Goal: Task Accomplishment & Management: Manage account settings

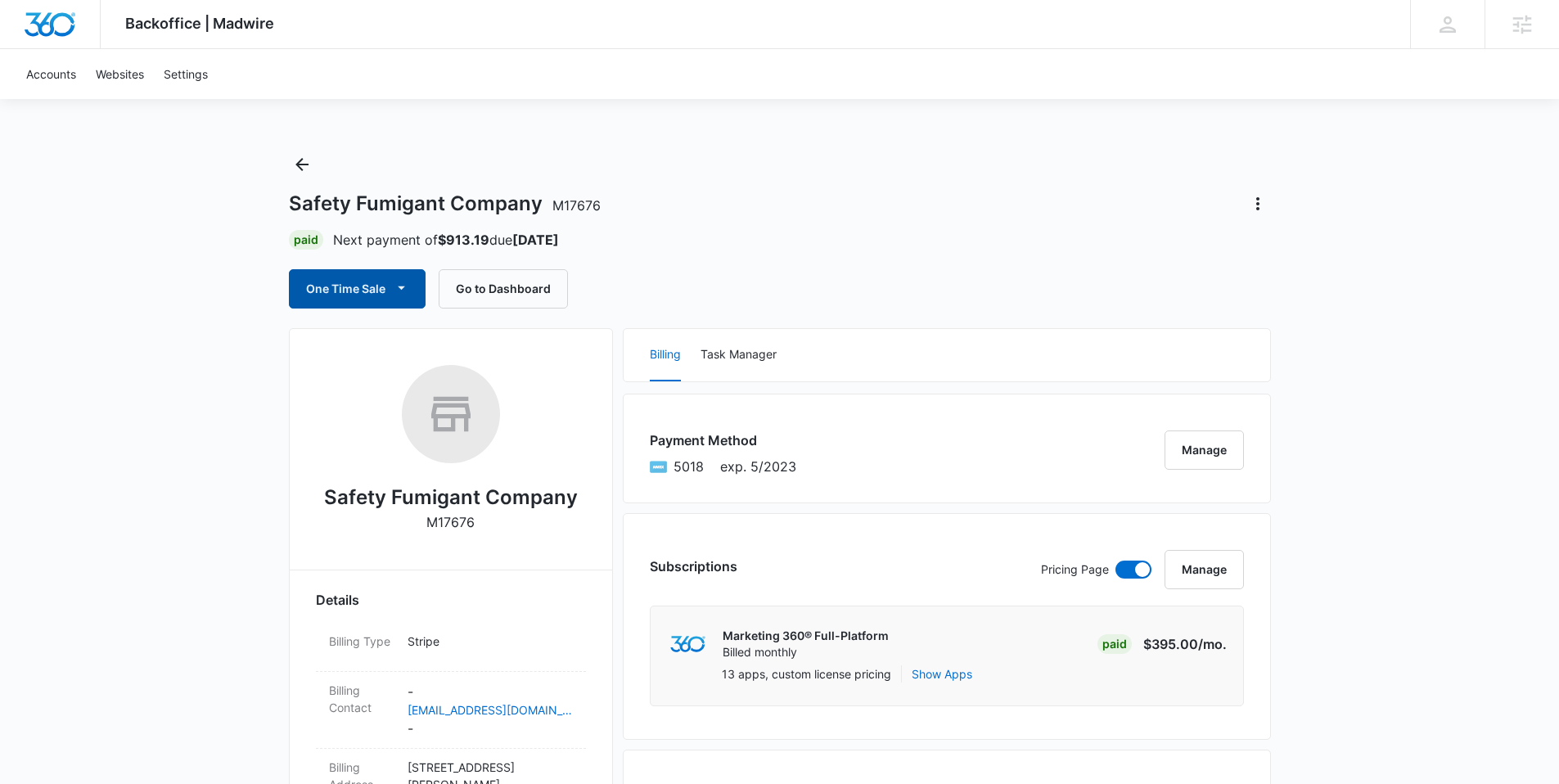
click at [371, 292] on button "One Time Sale" at bounding box center [356, 289] width 136 height 39
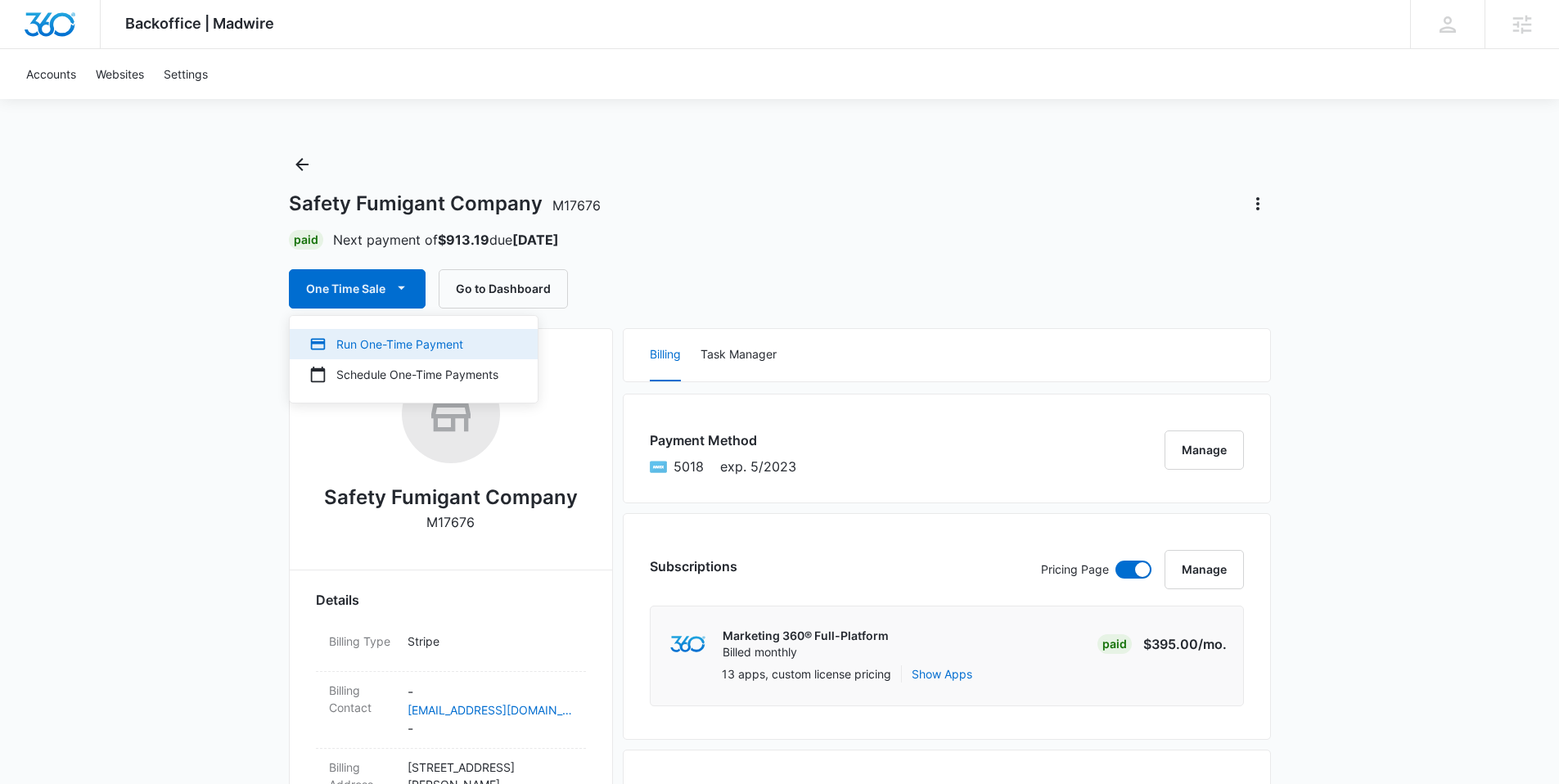
click at [368, 345] on div "Run One-Time Payment" at bounding box center [404, 344] width 189 height 18
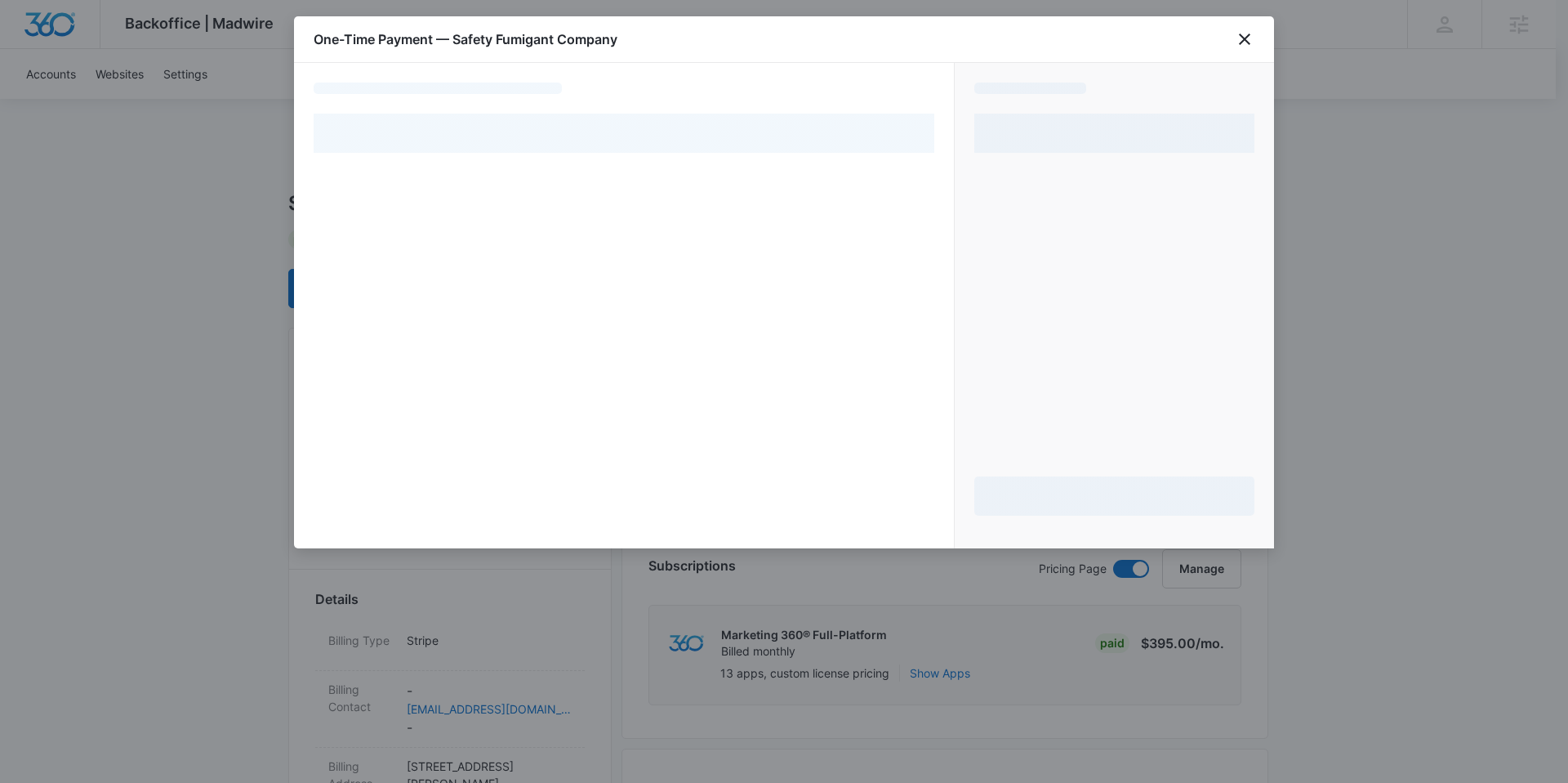
select select "pm_1MtEt5A4n8RTgNjUaex8xq2s"
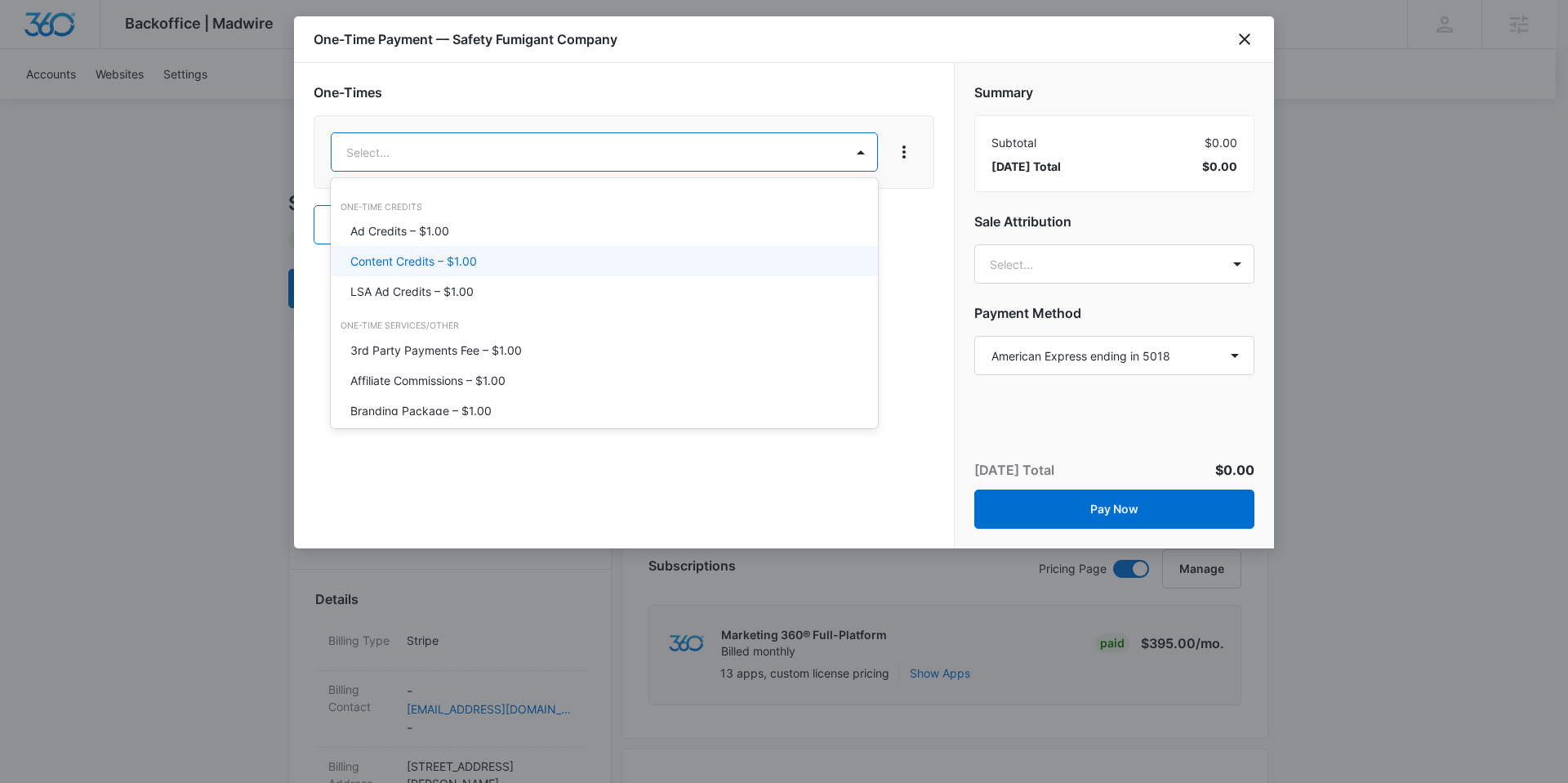
click at [452, 261] on p "Content Credits – $1.00" at bounding box center [414, 261] width 127 height 18
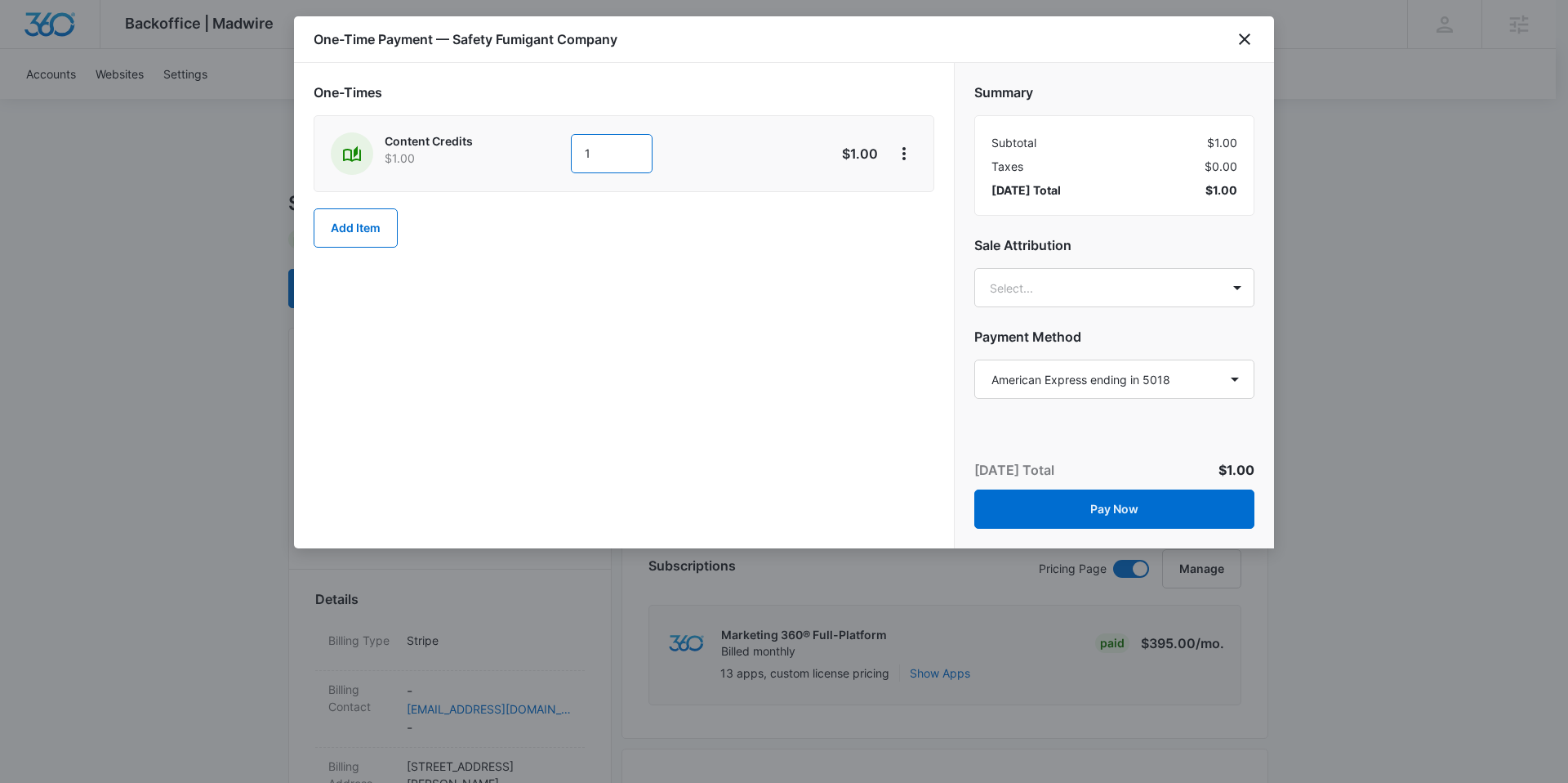
click at [648, 155] on input "1" at bounding box center [611, 153] width 82 height 39
type input "1200"
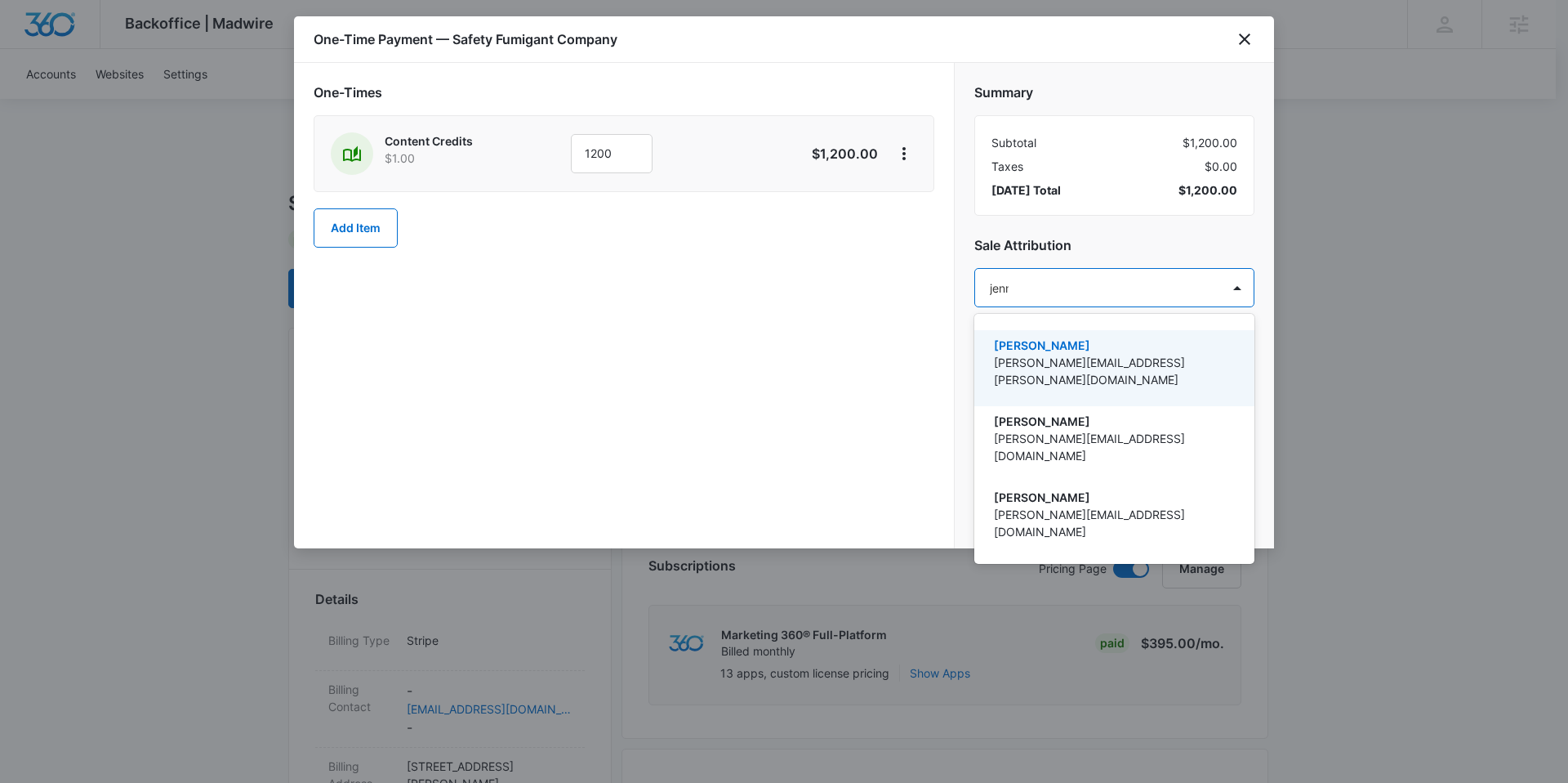
type input "jenna"
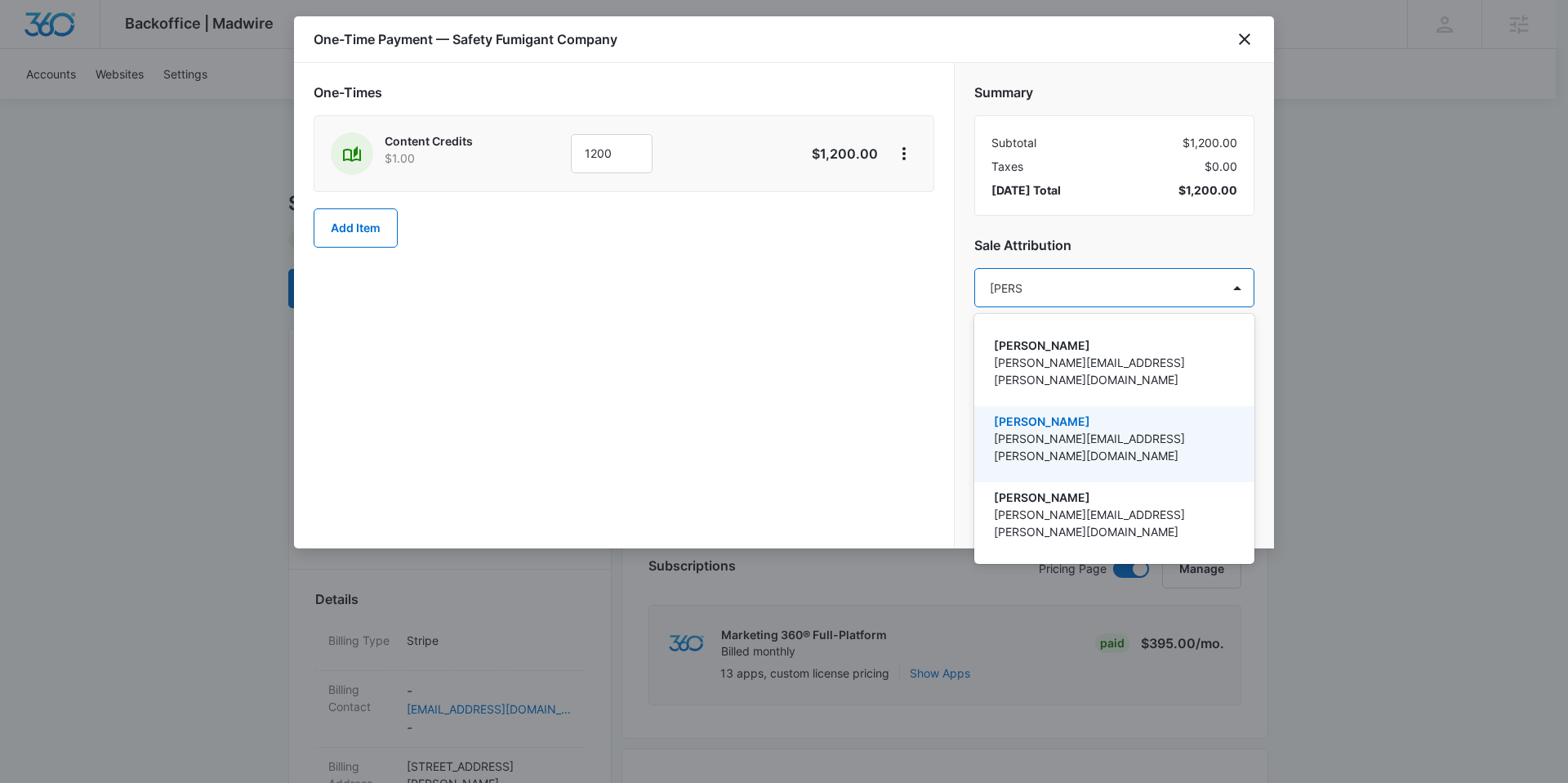
click at [1077, 430] on p "[PERSON_NAME][EMAIL_ADDRESS][PERSON_NAME][DOMAIN_NAME]" at bounding box center [1113, 446] width 238 height 34
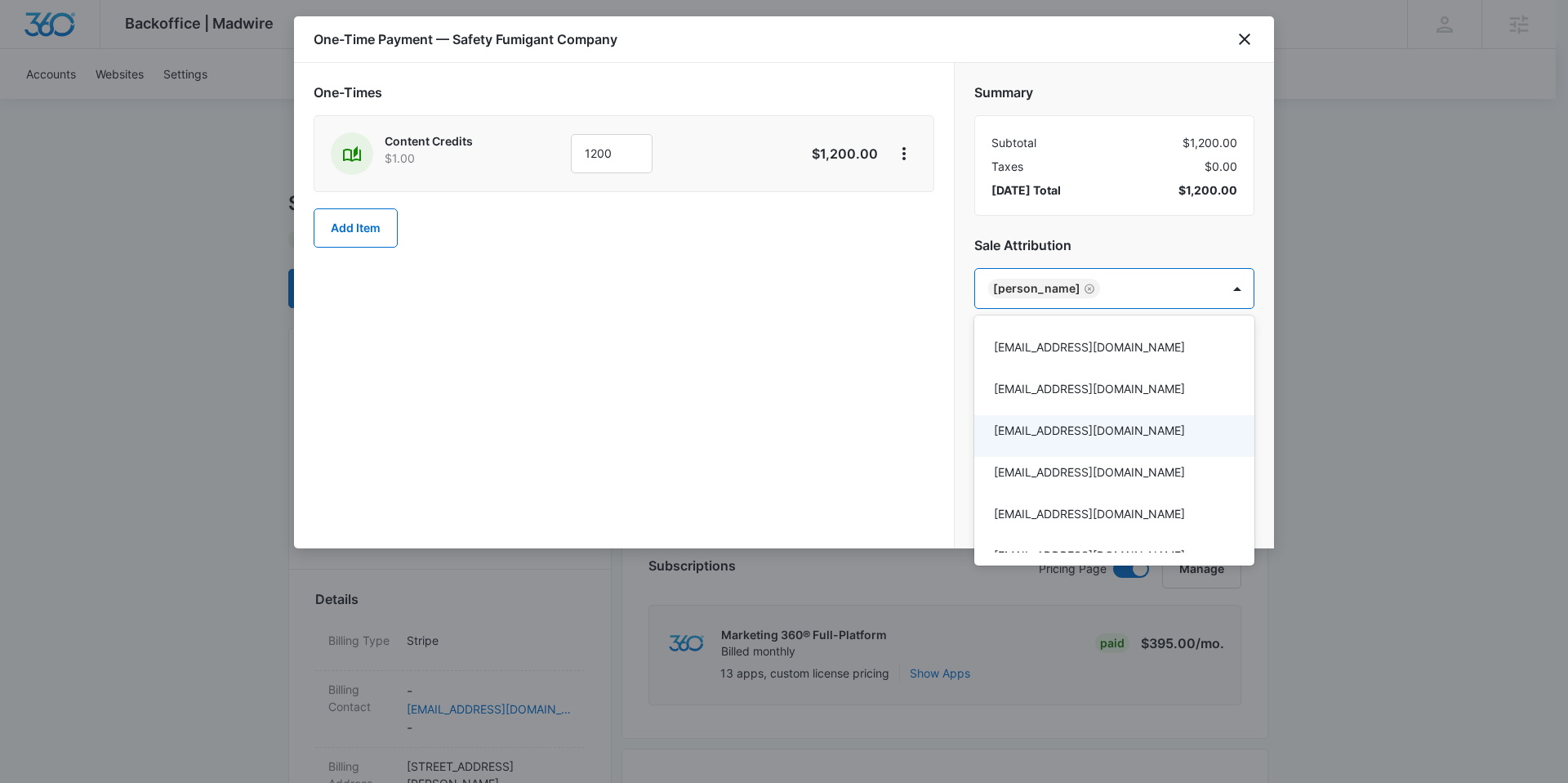
click at [908, 425] on div at bounding box center [784, 391] width 1568 height 783
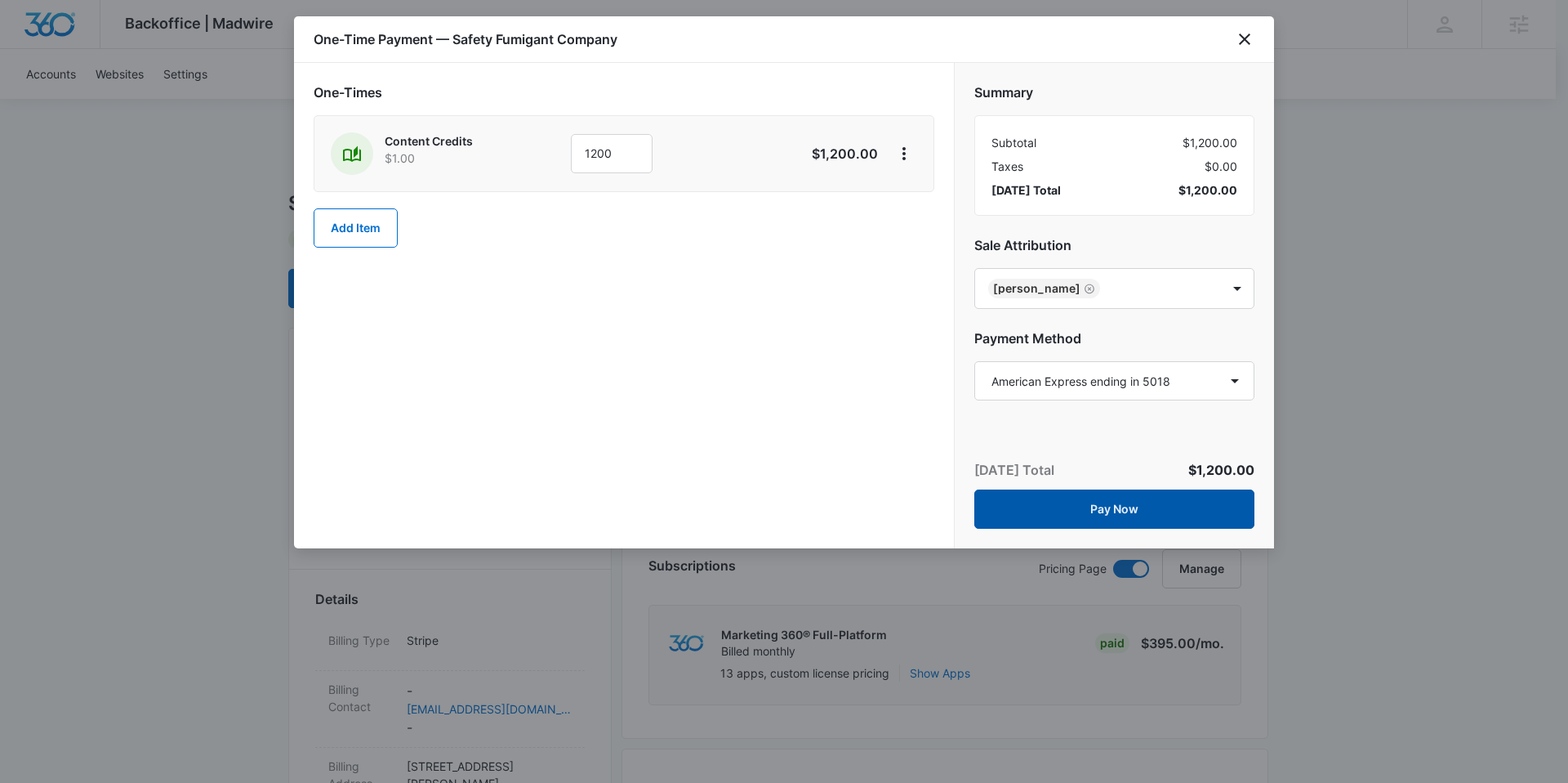
click at [1138, 512] on button "Pay Now" at bounding box center [1114, 509] width 280 height 39
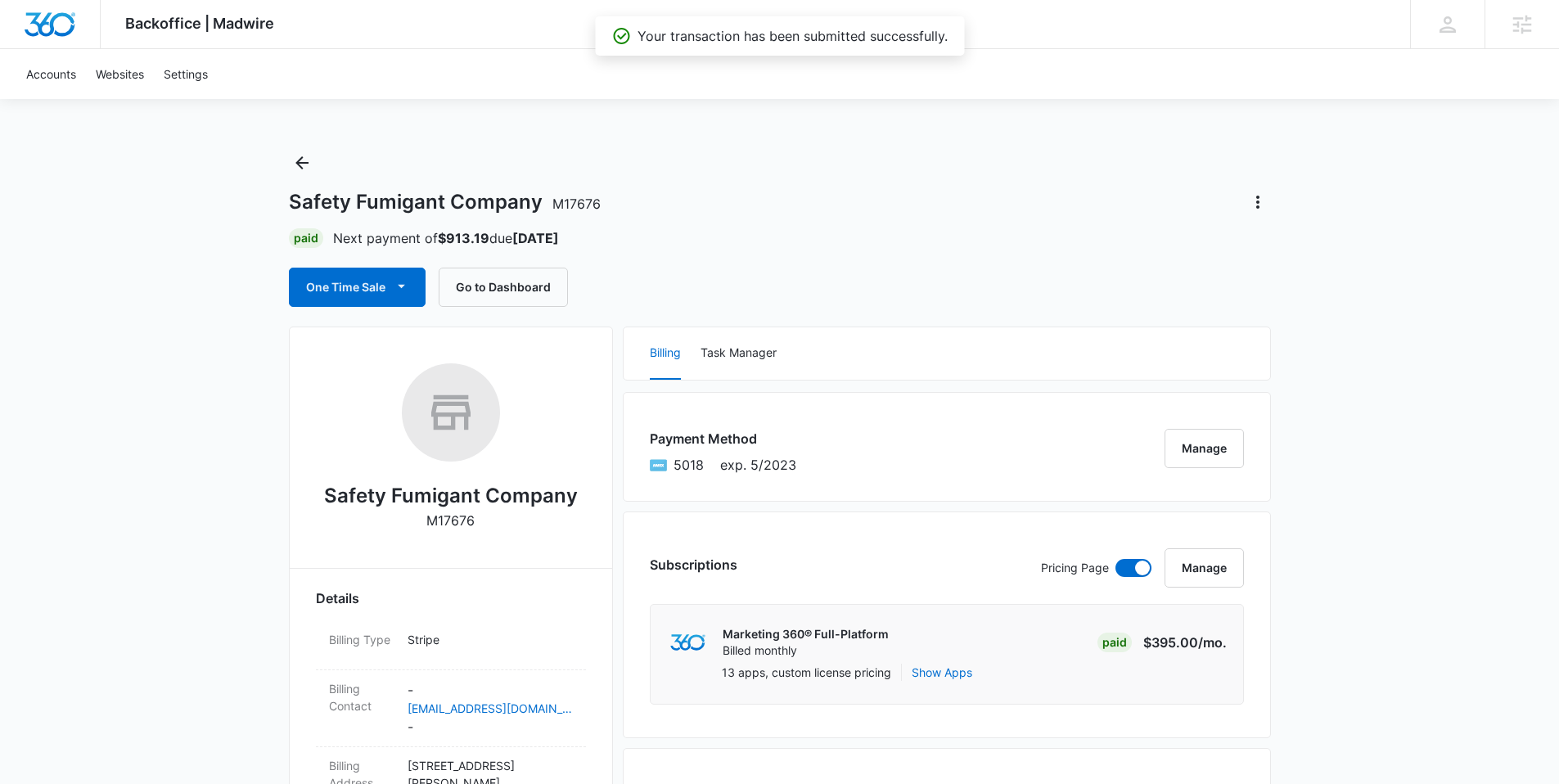
scroll to position [3, 0]
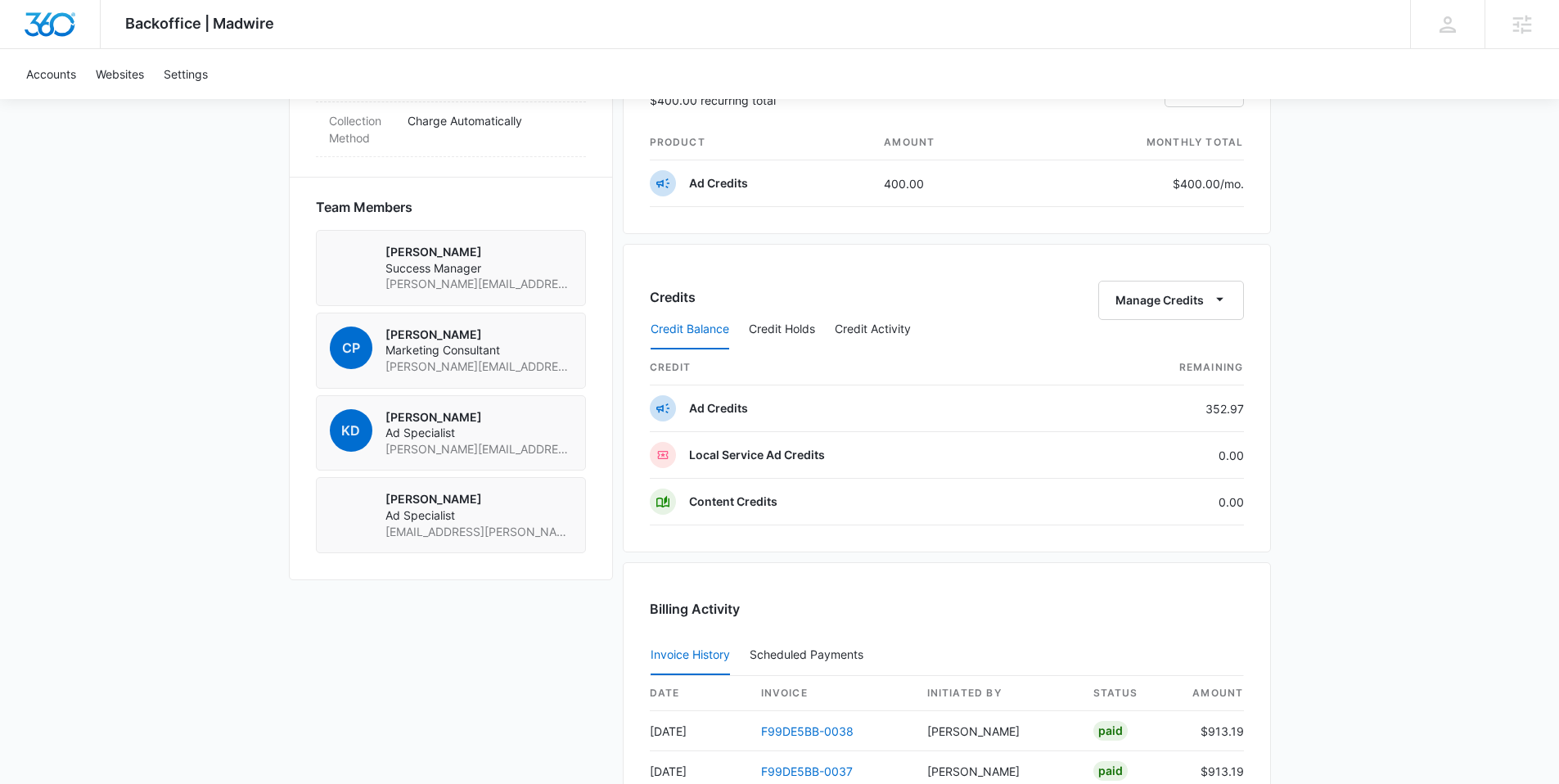
scroll to position [1002, 0]
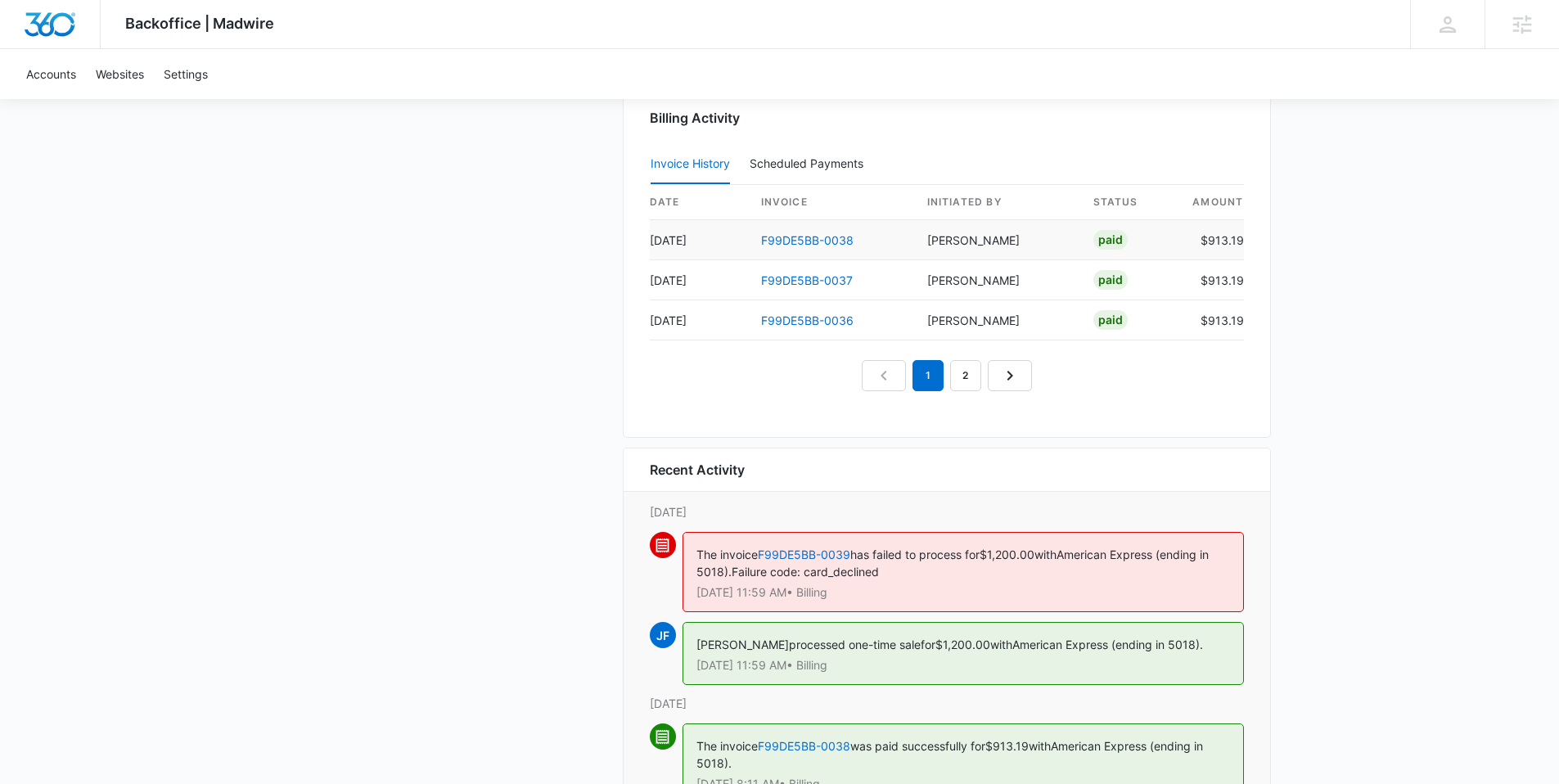
scroll to position [1599, 0]
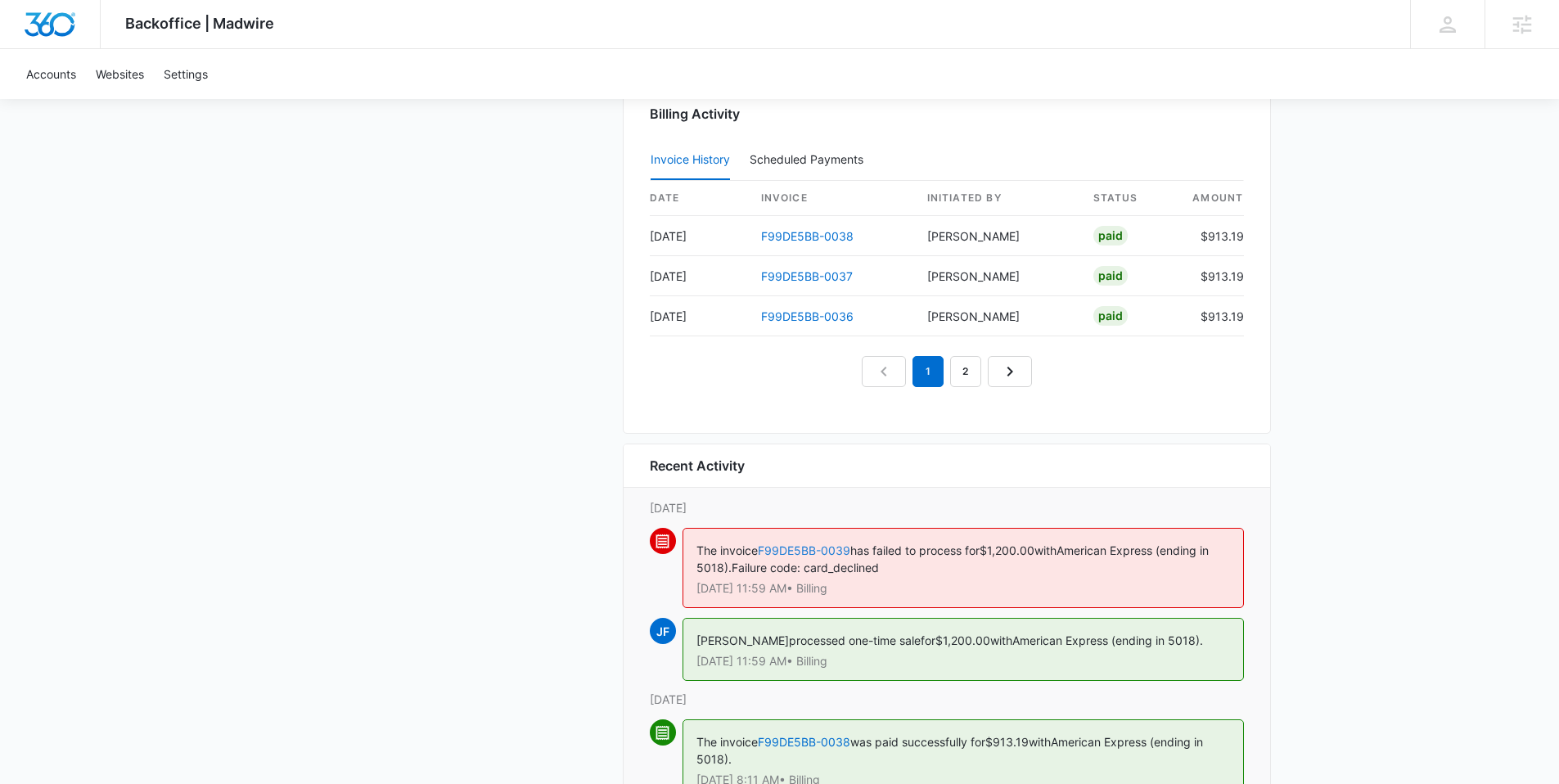
click at [818, 545] on link "F99DE5BB-0039" at bounding box center [803, 550] width 92 height 14
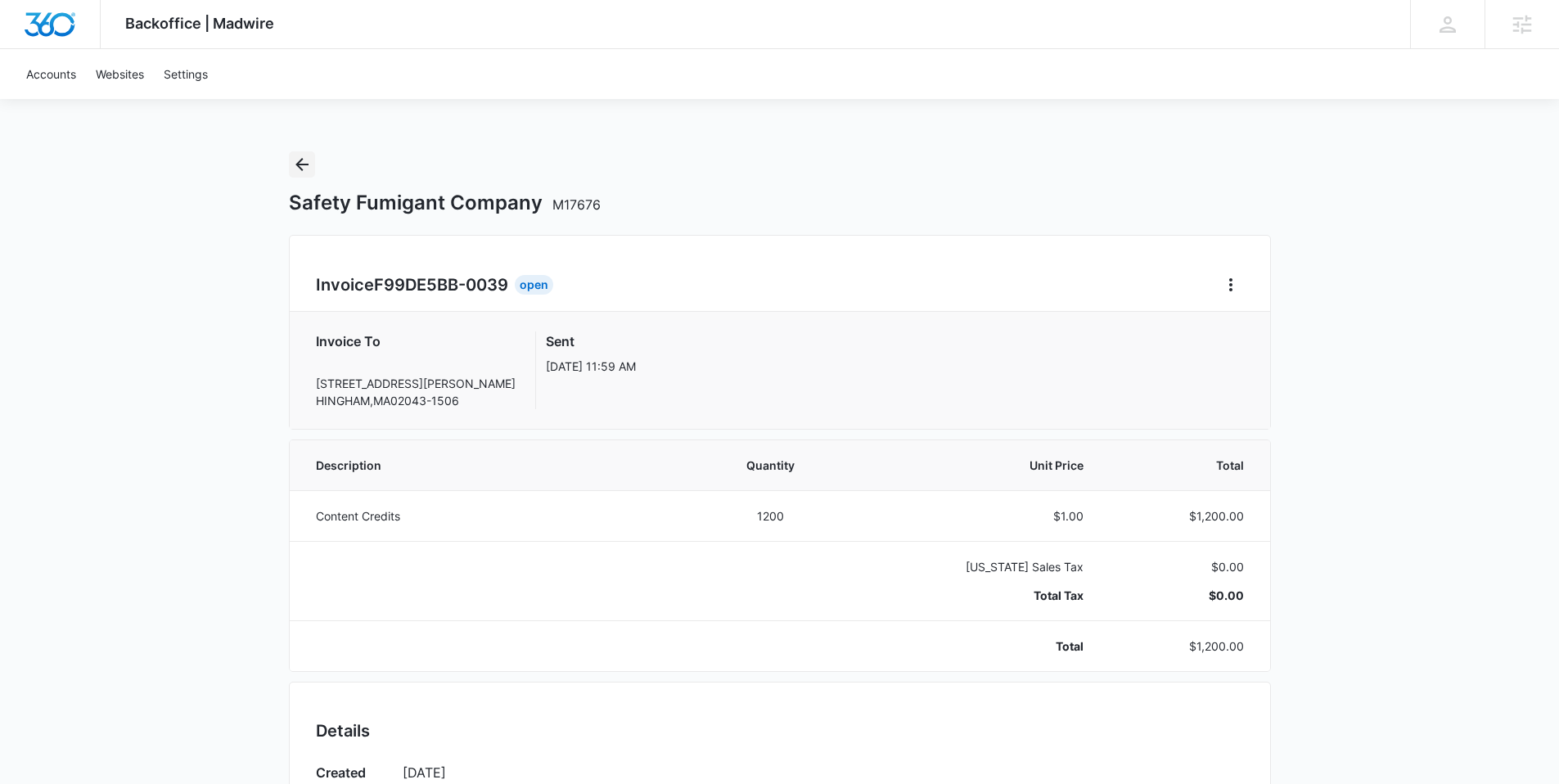
click at [309, 161] on icon "Back" at bounding box center [301, 164] width 19 height 19
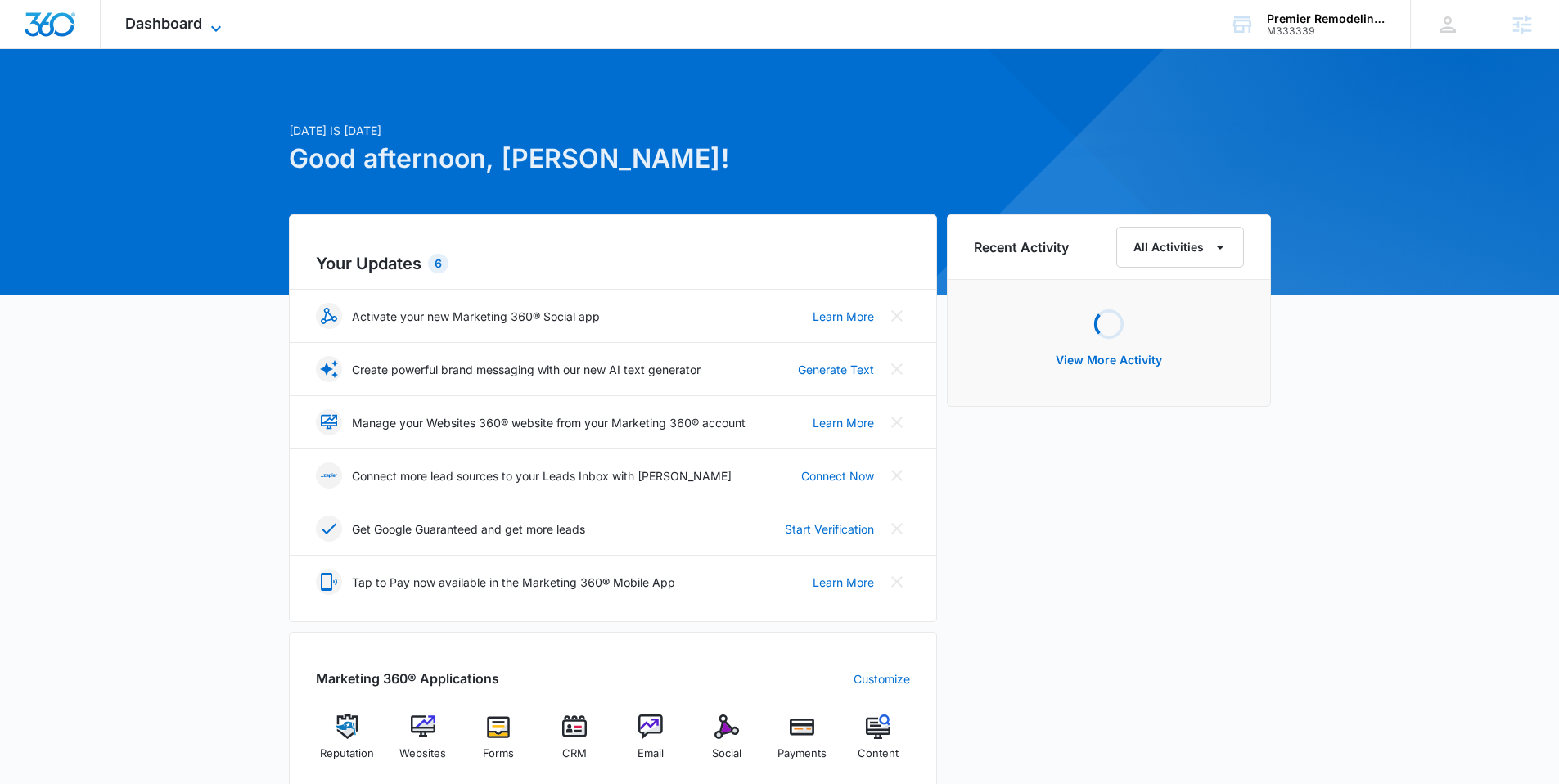
click at [156, 28] on span "Dashboard" at bounding box center [164, 23] width 77 height 18
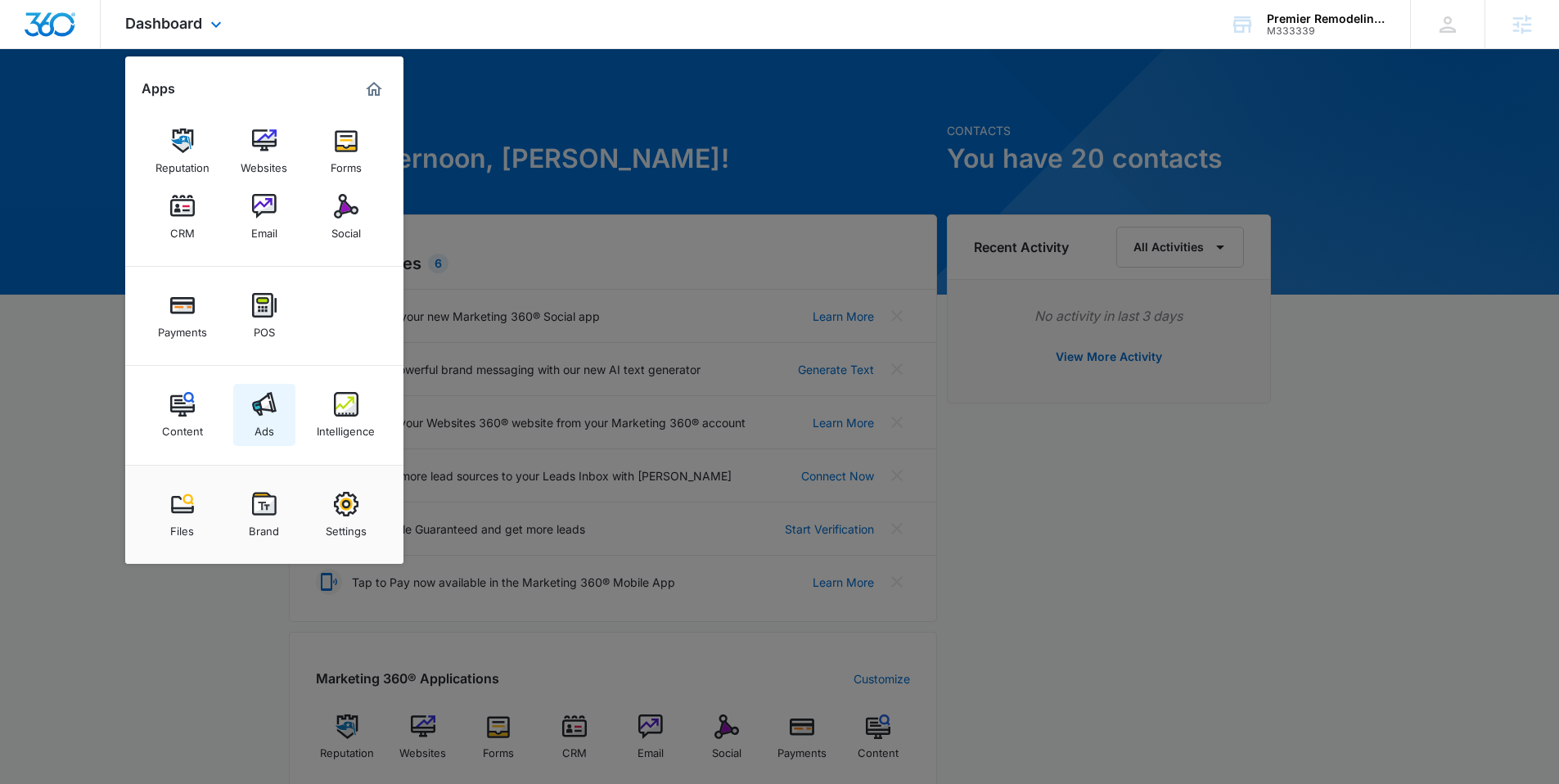
click at [256, 408] on img at bounding box center [264, 403] width 24 height 24
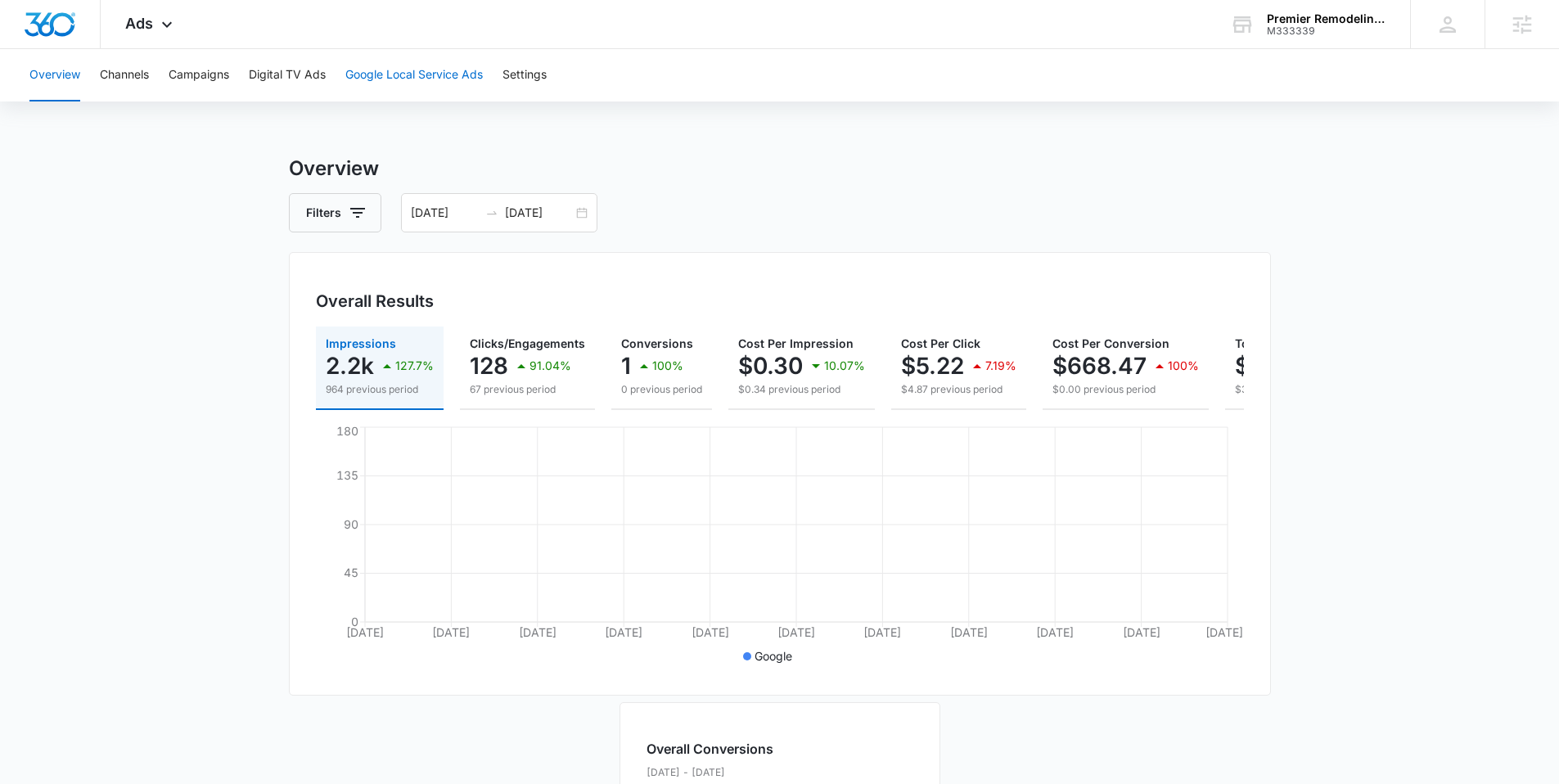
click at [408, 76] on button "Google Local Service Ads" at bounding box center [414, 75] width 137 height 53
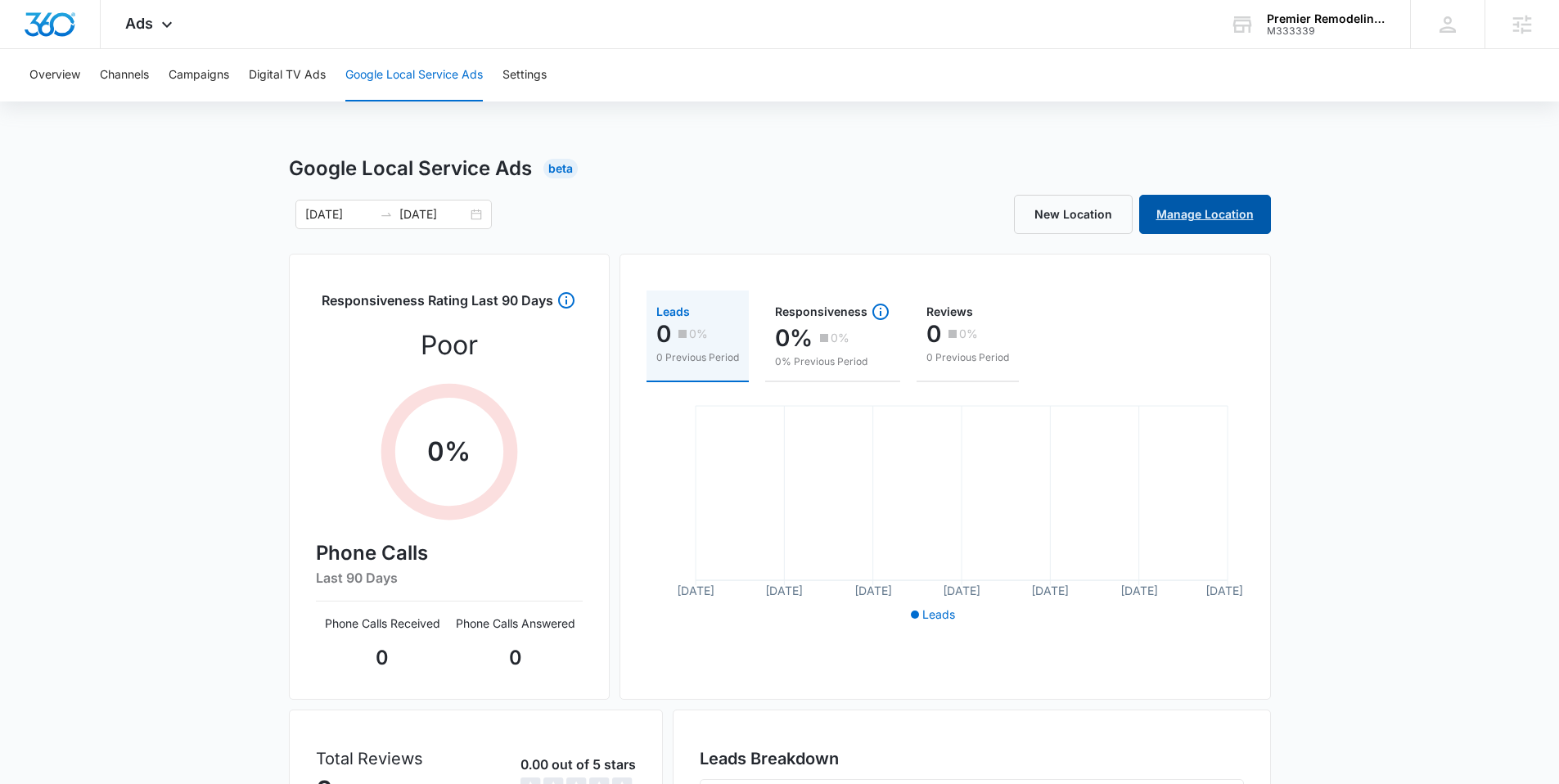
click at [1236, 218] on link "Manage Location" at bounding box center [1204, 214] width 131 height 39
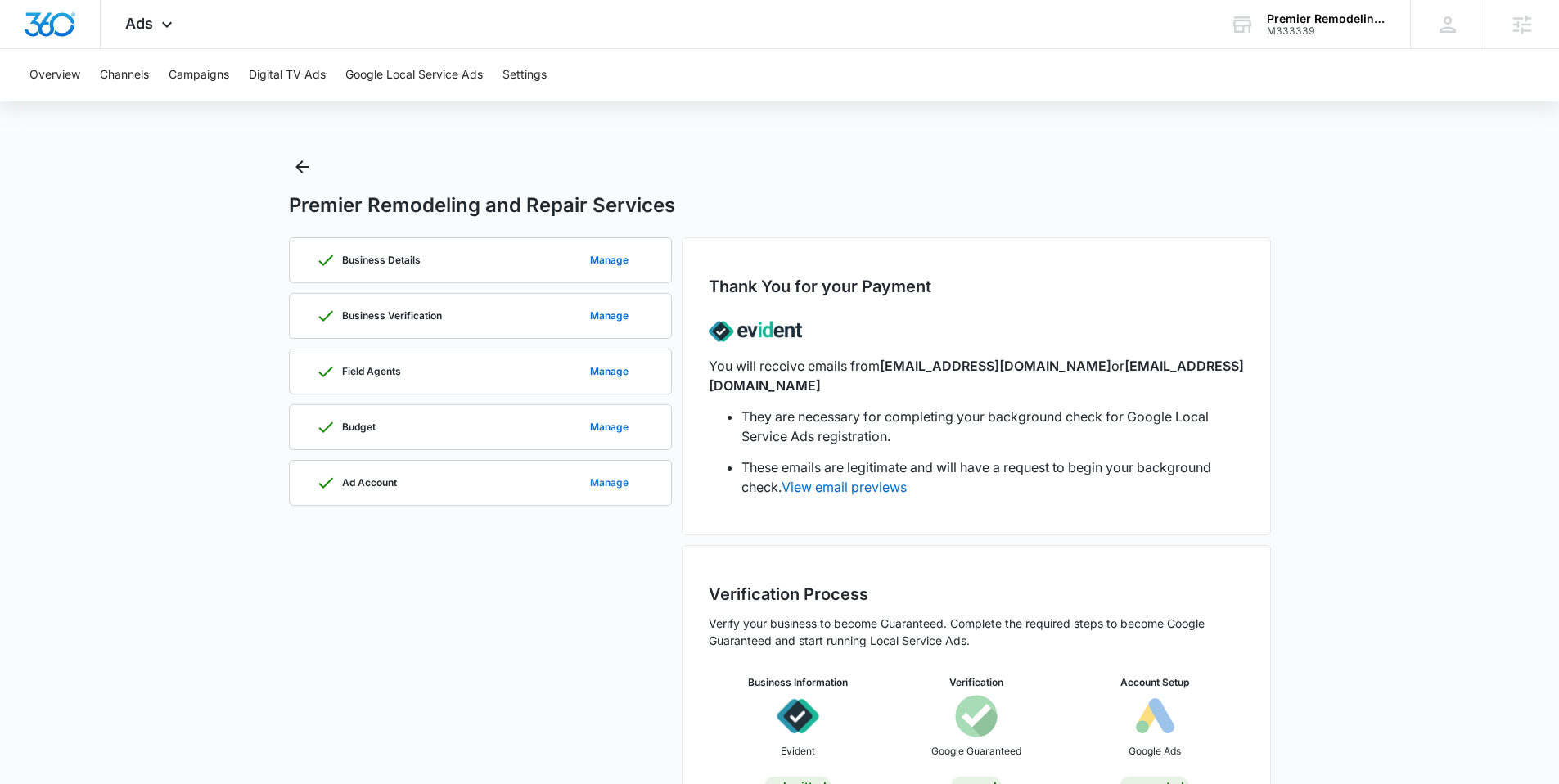
click at [619, 484] on button "Manage" at bounding box center [608, 482] width 71 height 39
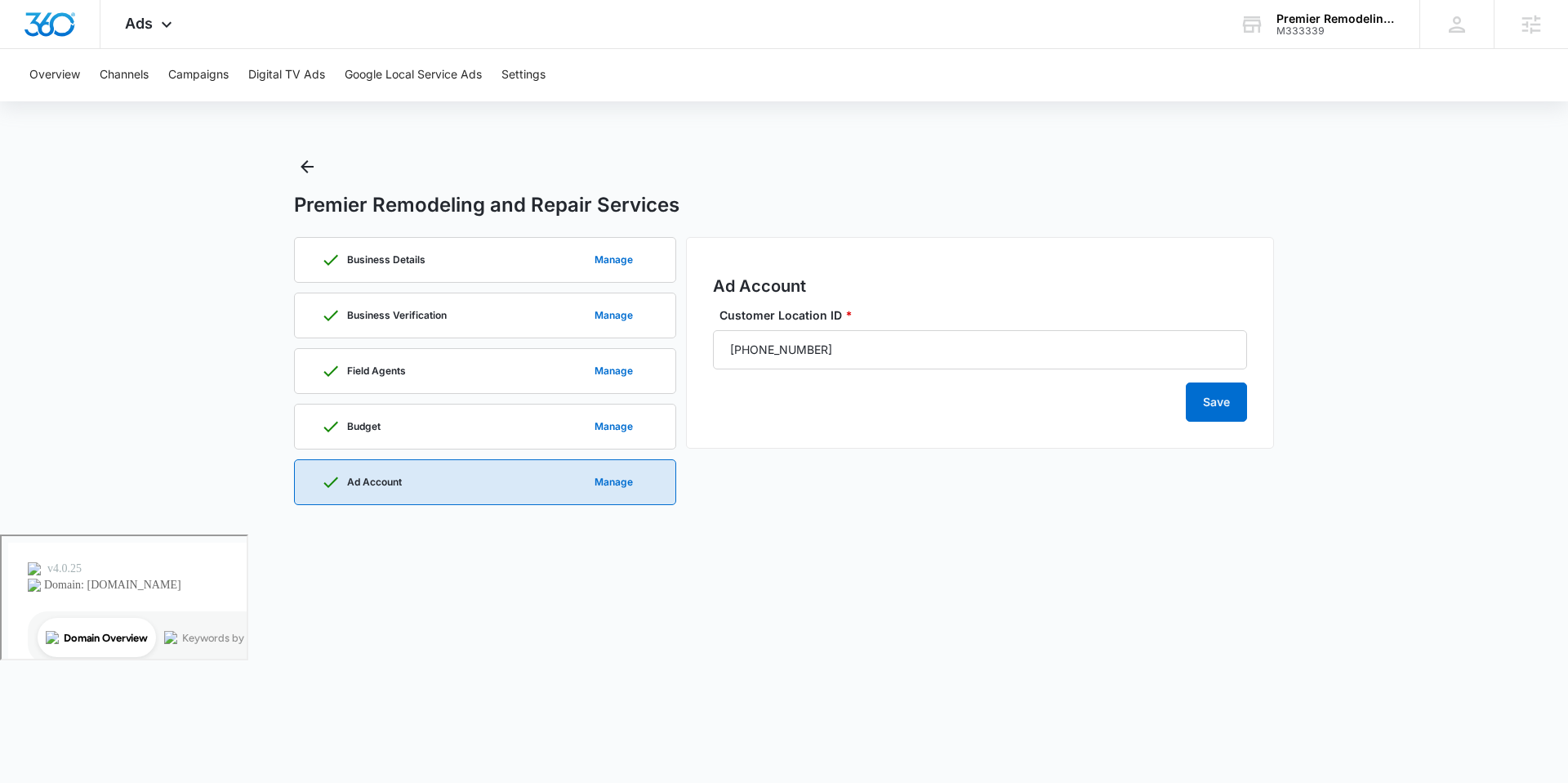
click at [292, 165] on main "Premier Remodeling and Repair Services Business Details Manage Business Verific…" at bounding box center [784, 344] width 1568 height 381
click at [312, 166] on icon "Back" at bounding box center [307, 167] width 13 height 13
